Goal: Task Accomplishment & Management: Use online tool/utility

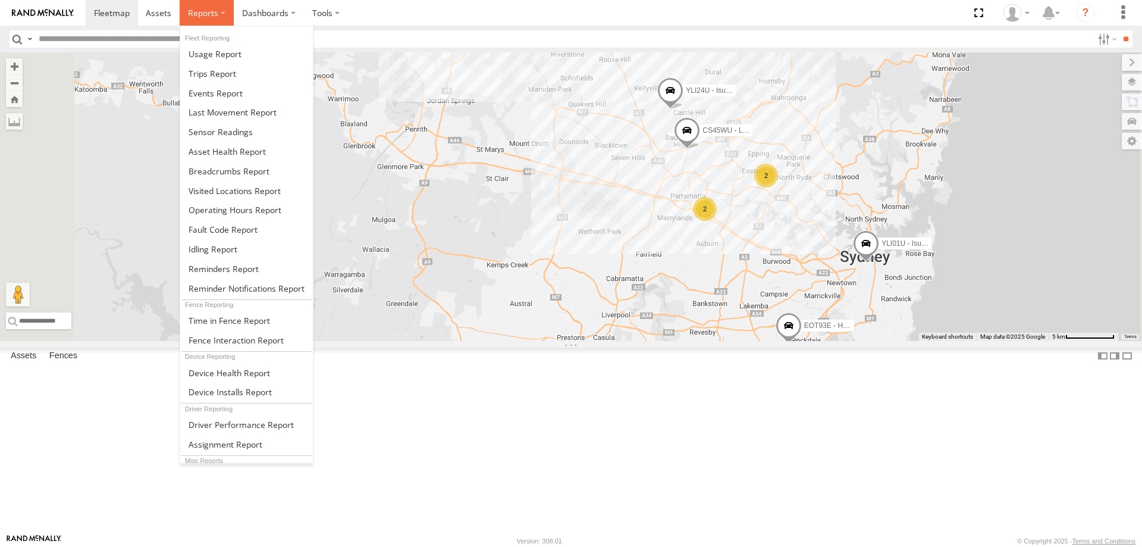
click at [218, 15] on label at bounding box center [207, 13] width 54 height 26
click at [234, 78] on span at bounding box center [213, 73] width 48 height 11
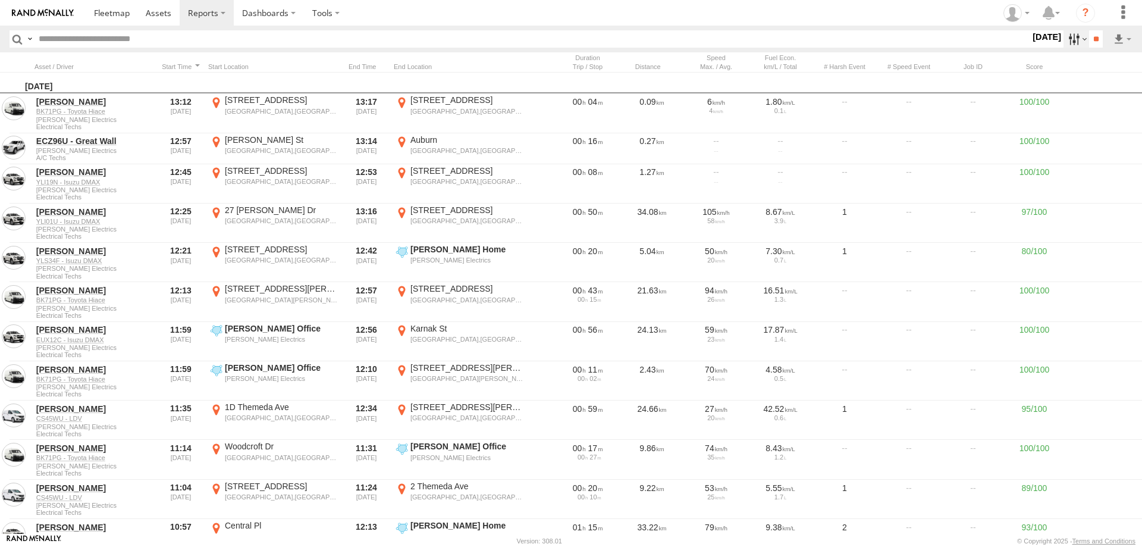
click at [1064, 37] on label at bounding box center [1077, 38] width 26 height 17
click at [0, 0] on label at bounding box center [0, 0] width 0 height 0
click at [1092, 38] on input "**" at bounding box center [1096, 38] width 14 height 17
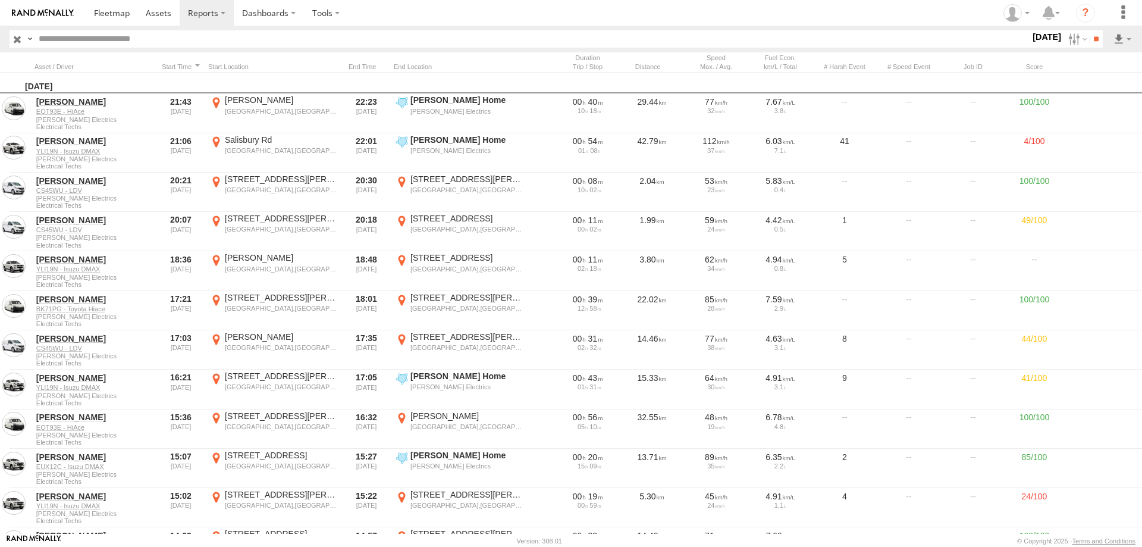
click at [205, 44] on input "text" at bounding box center [532, 38] width 996 height 17
type input "******"
click at [1089, 30] on input "**" at bounding box center [1096, 38] width 14 height 17
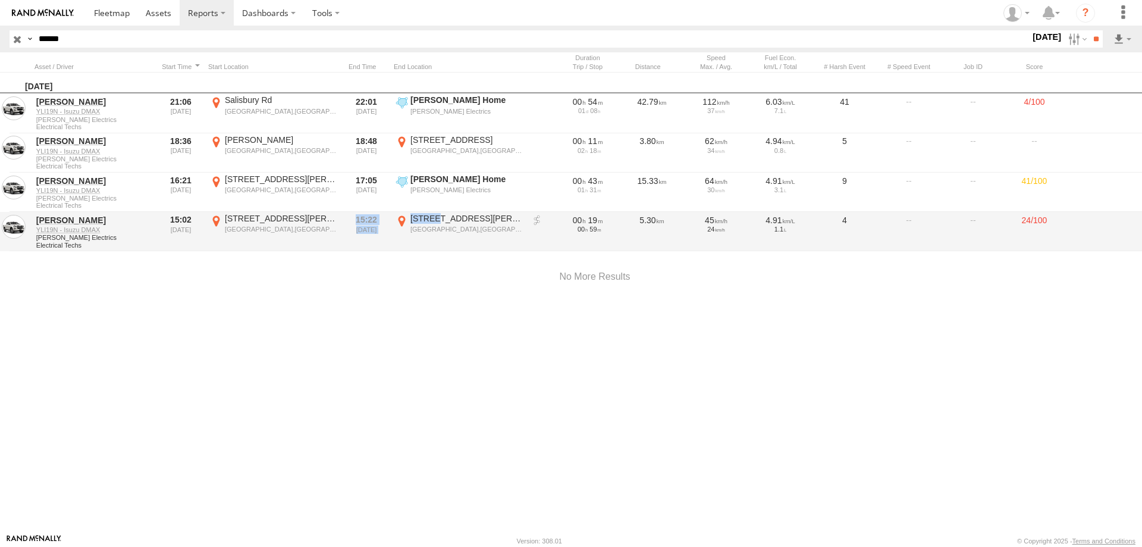
drag, startPoint x: 348, startPoint y: 222, endPoint x: 434, endPoint y: 222, distance: 86.3
click at [434, 222] on div "[PERSON_NAME] YLI19N - Isuzu DMAX [PERSON_NAME] Electrics Electrical Techs 15:0…" at bounding box center [595, 231] width 1190 height 39
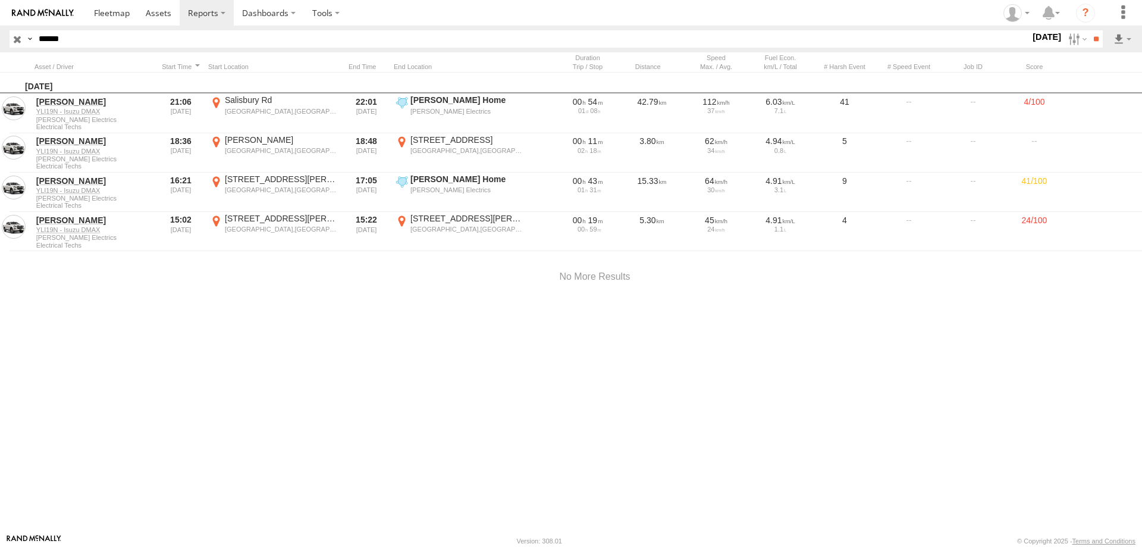
click at [407, 273] on div at bounding box center [595, 277] width 1190 height 51
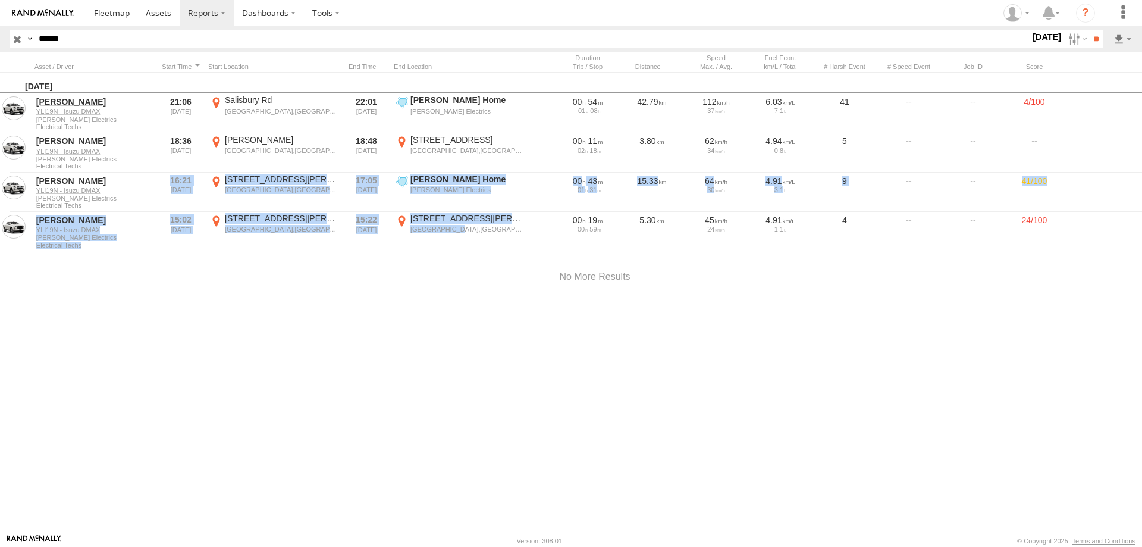
drag, startPoint x: 165, startPoint y: 180, endPoint x: 483, endPoint y: 290, distance: 336.9
click at [480, 283] on div "[DATE] [PERSON_NAME] YLI19N - Isuzu DMAX [PERSON_NAME] Electrics Electrical Tec…" at bounding box center [595, 303] width 1190 height 461
click at [494, 327] on div "[DATE] [PERSON_NAME] YLI19N - Isuzu DMAX [PERSON_NAME] Electrics Electrical Tec…" at bounding box center [595, 303] width 1190 height 461
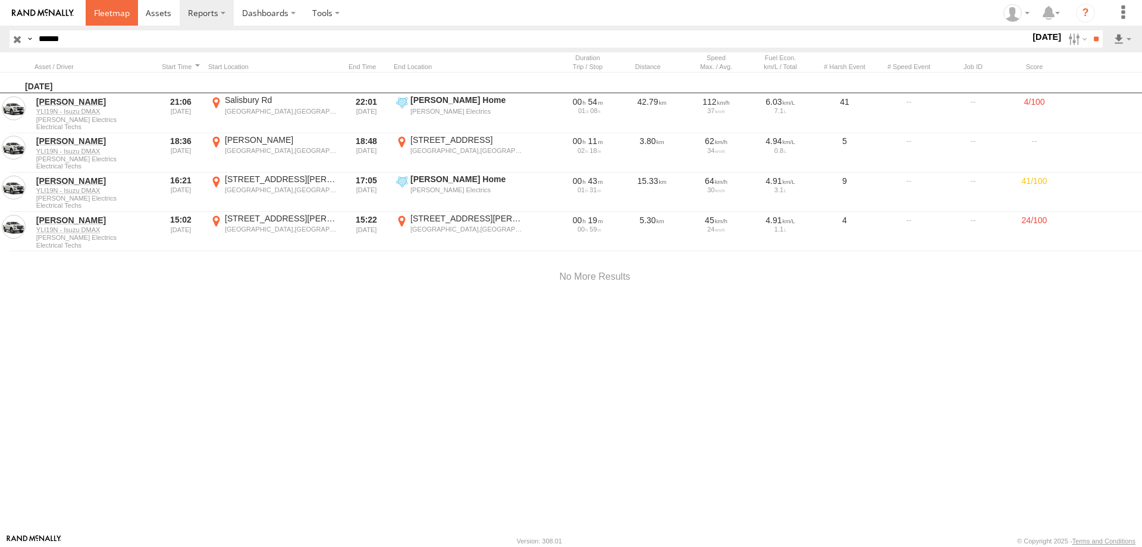
click at [117, 14] on span at bounding box center [112, 12] width 36 height 11
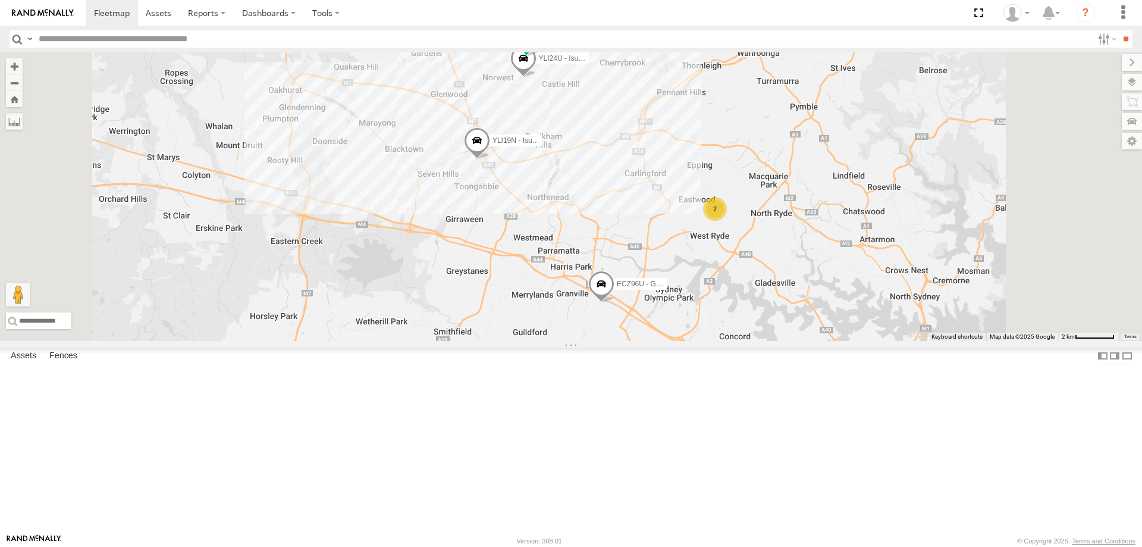
click at [490, 159] on span at bounding box center [477, 143] width 26 height 32
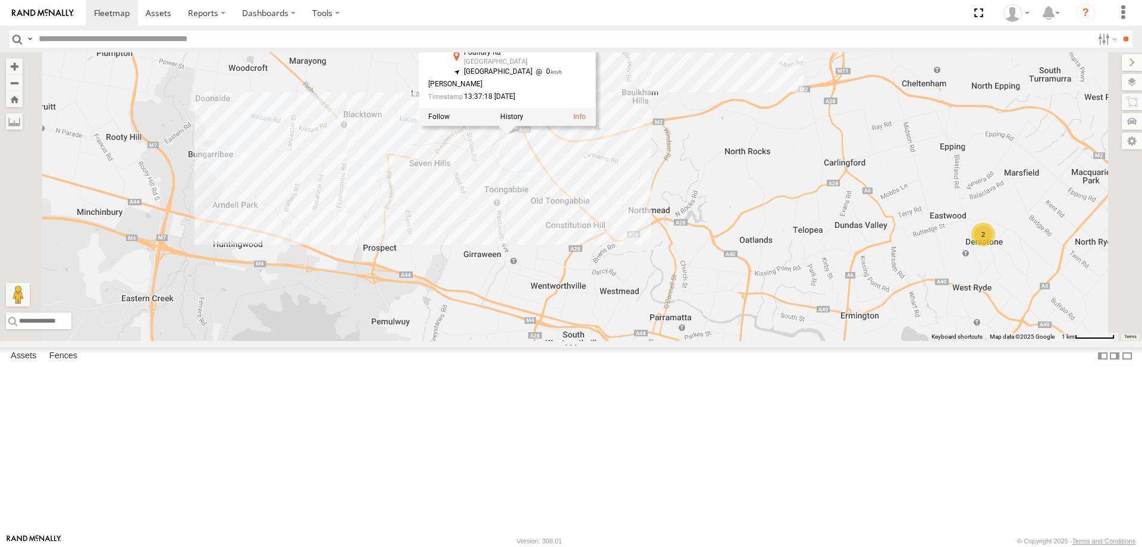
click at [692, 265] on div "YLI19N - Isuzu DMAX ECZ96U - Great Wall EOT93E - HiAce YLI01U - Isuzu DMAX YLS3…" at bounding box center [571, 196] width 1142 height 288
